Goal: Information Seeking & Learning: Learn about a topic

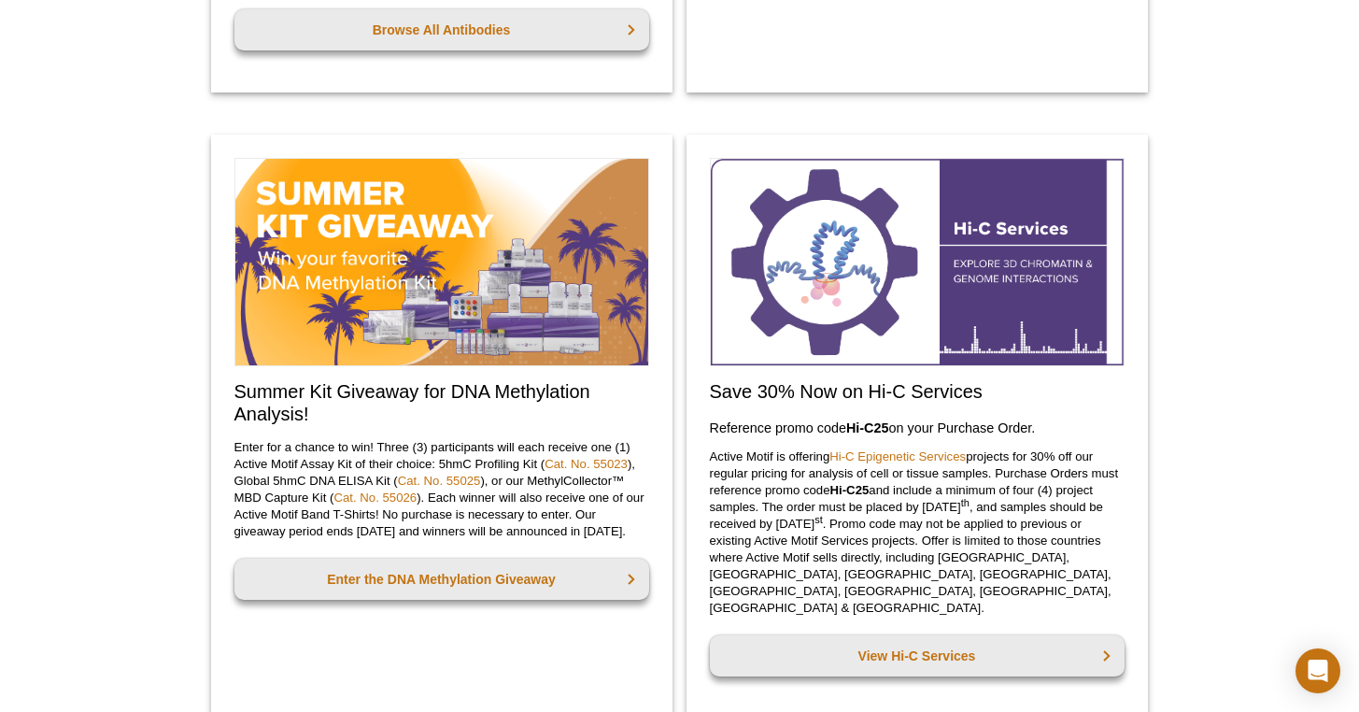
scroll to position [2016, 0]
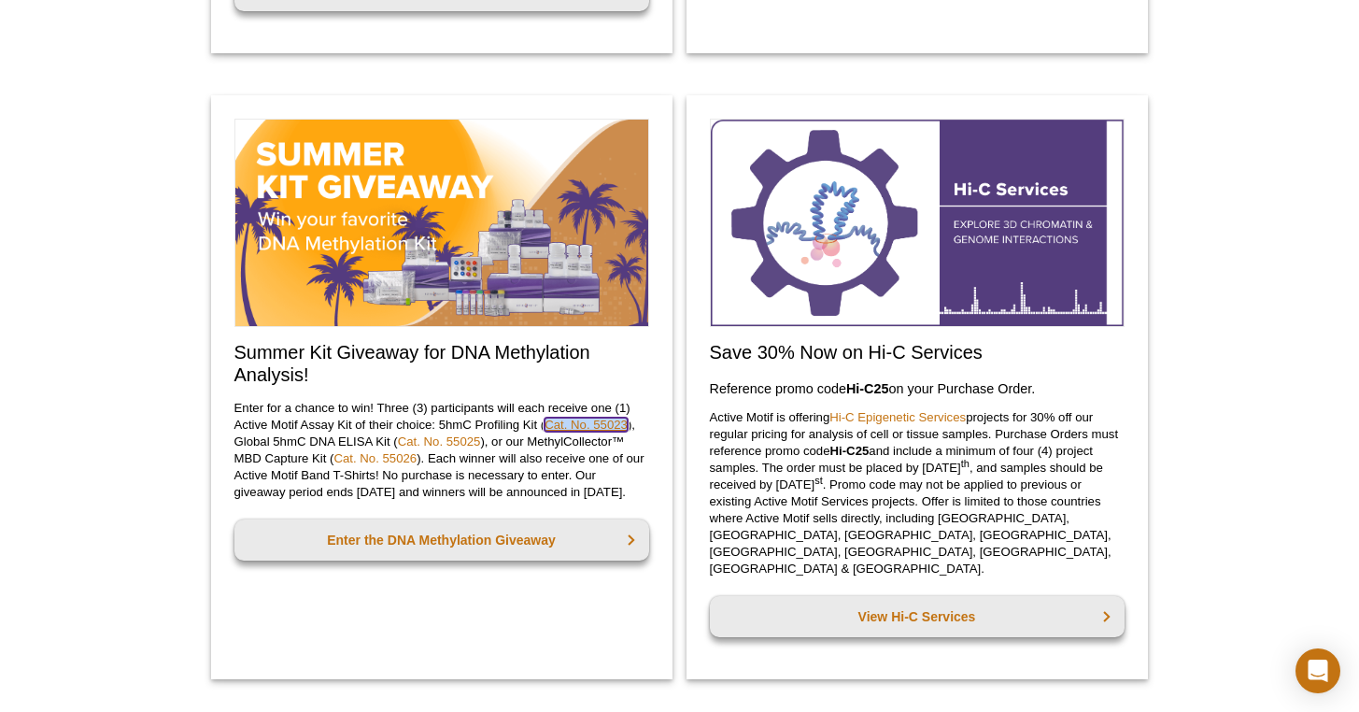
click at [589, 432] on link "Cat. No. 55023" at bounding box center [586, 425] width 83 height 14
click at [457, 448] on link "Cat. No. 55025" at bounding box center [439, 441] width 83 height 14
click at [390, 465] on link "Cat. No. 55026" at bounding box center [375, 458] width 83 height 14
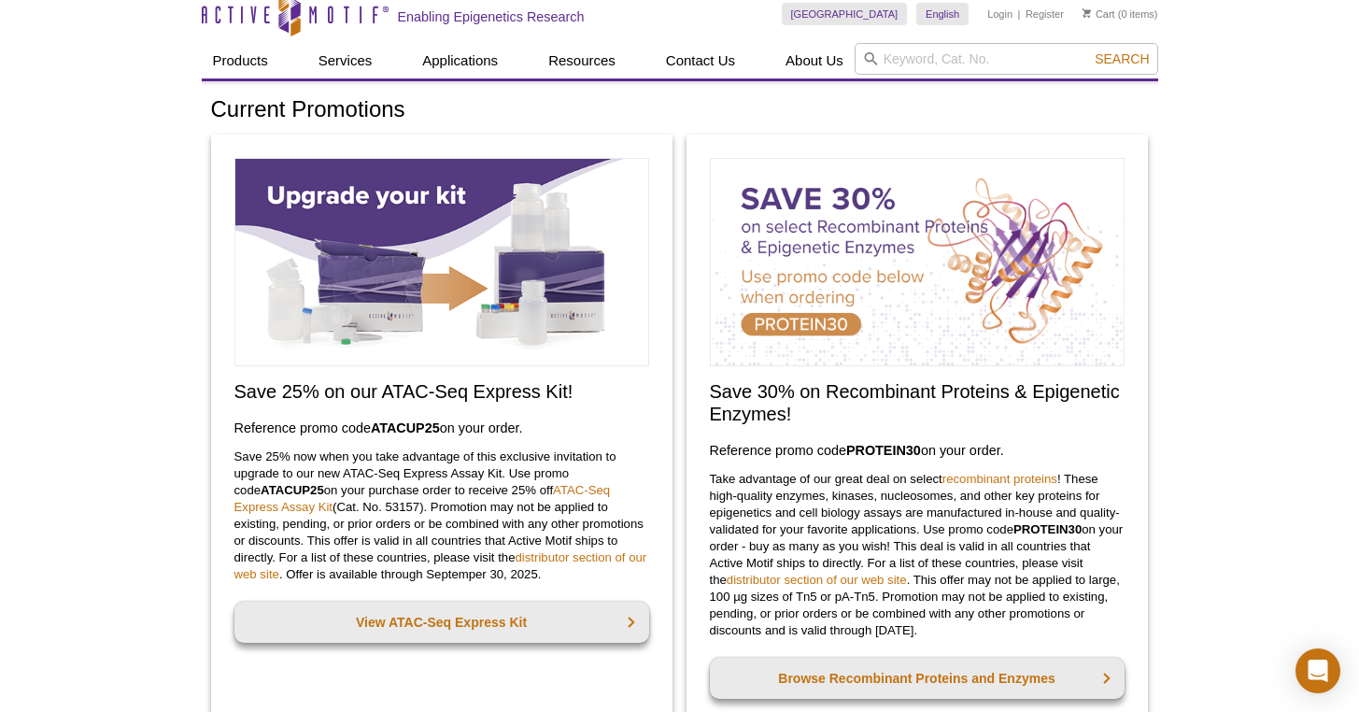
scroll to position [6, 0]
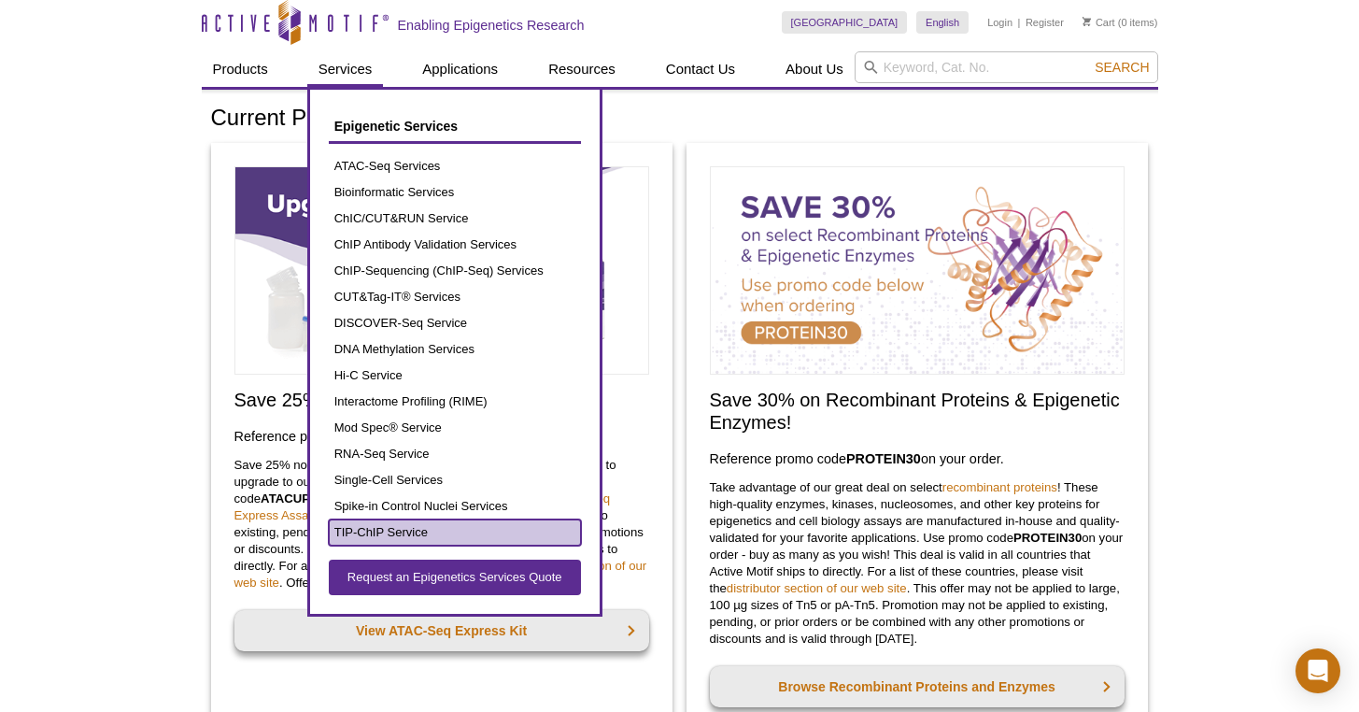
click at [413, 525] on link "TIP-ChIP Service" at bounding box center [455, 532] width 252 height 26
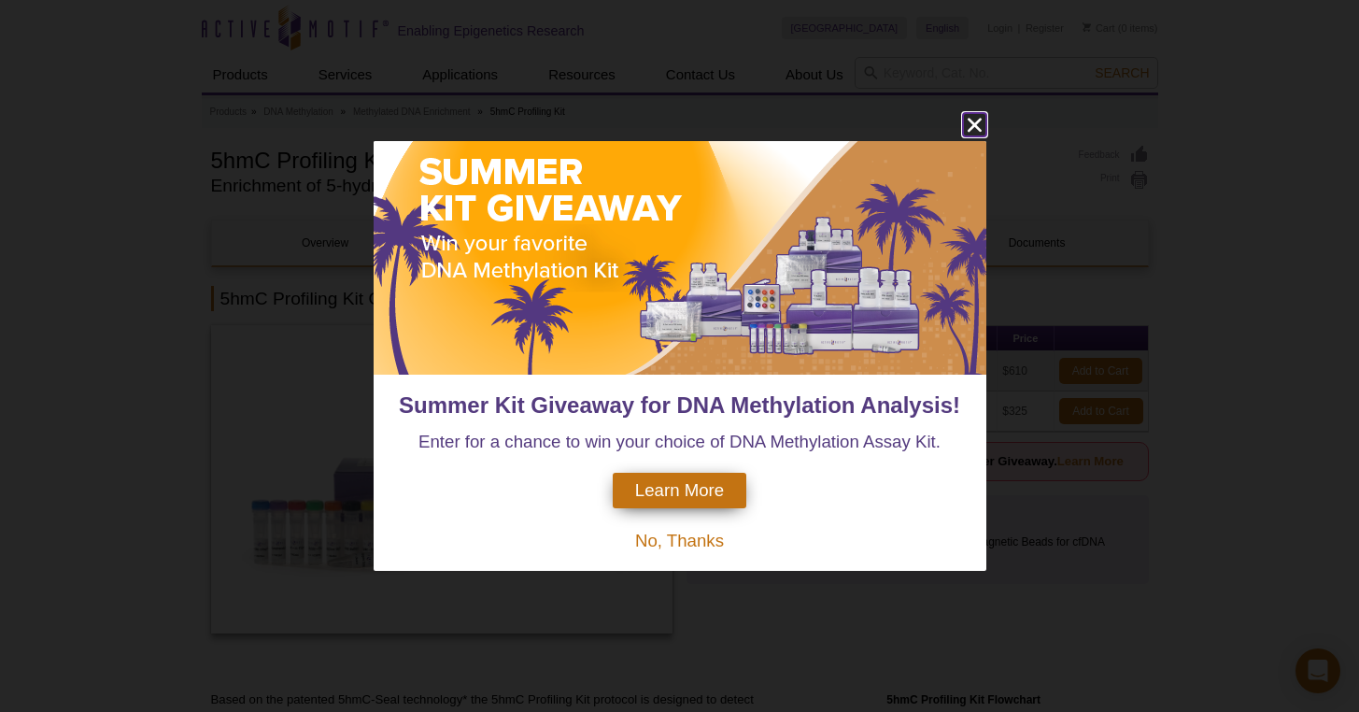
click at [983, 134] on icon "close" at bounding box center [974, 124] width 23 height 23
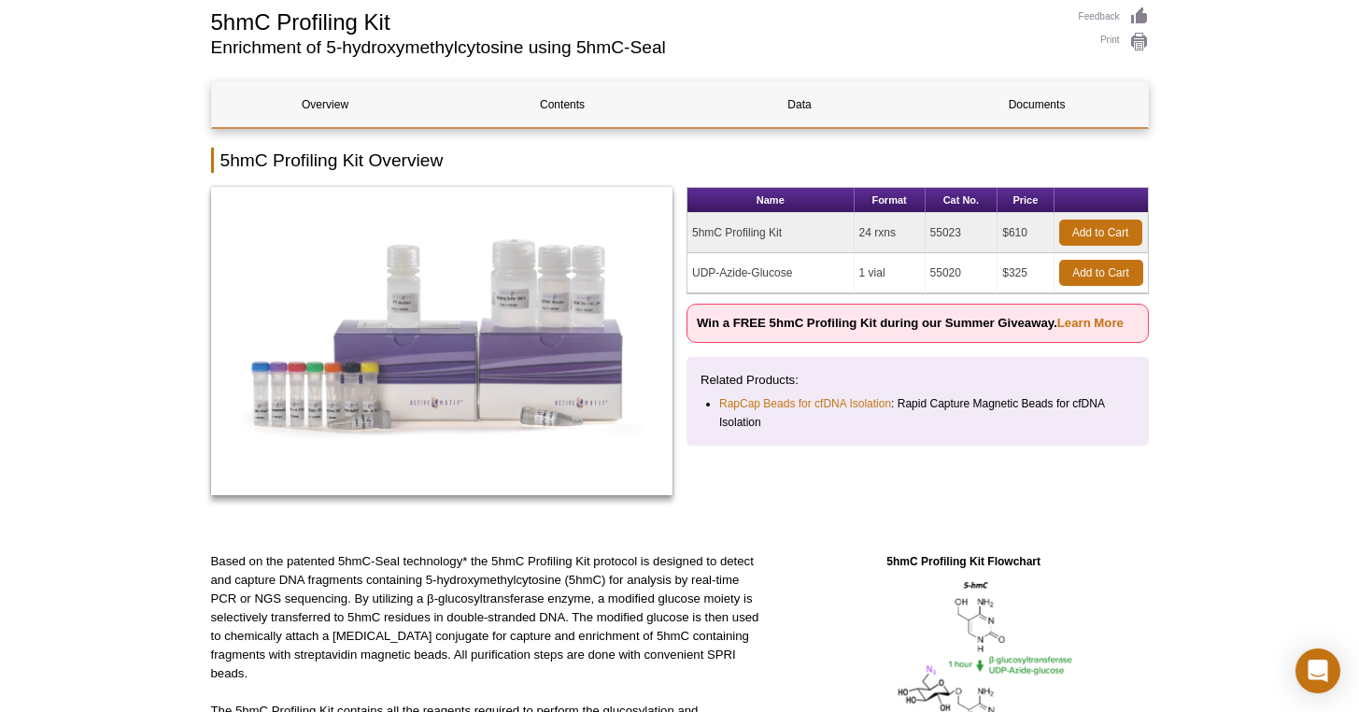
scroll to position [143, 0]
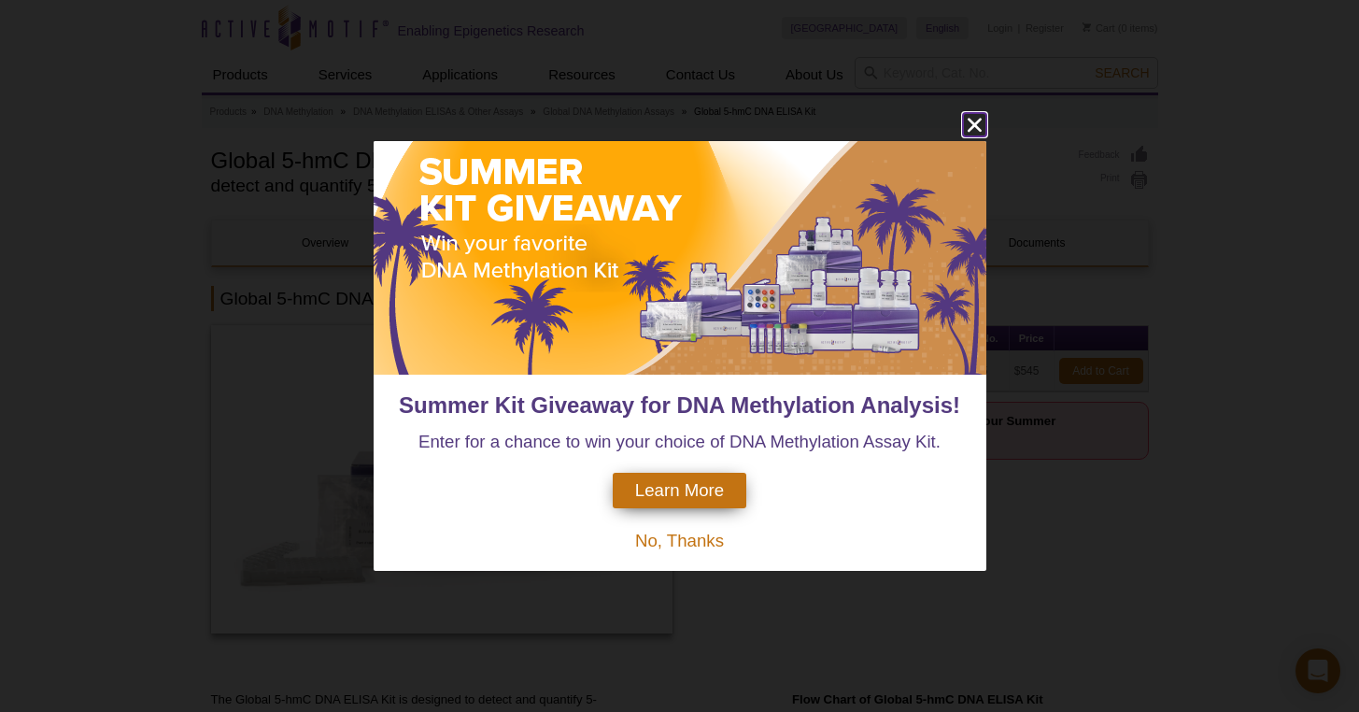
click at [971, 130] on icon "close" at bounding box center [974, 124] width 23 height 23
click at [982, 126] on icon "close" at bounding box center [974, 124] width 23 height 23
